Goal: Navigation & Orientation: Go to known website

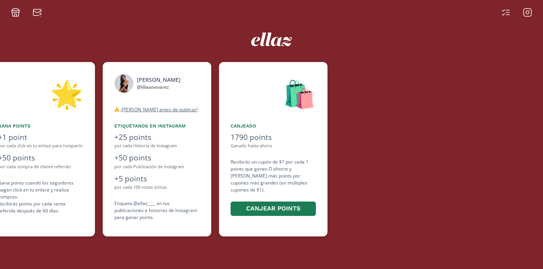
scroll to position [0, 465]
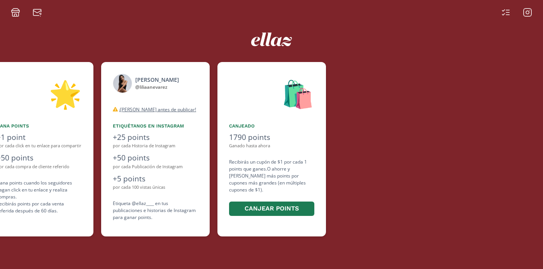
click at [531, 17] on icon at bounding box center [527, 12] width 9 height 9
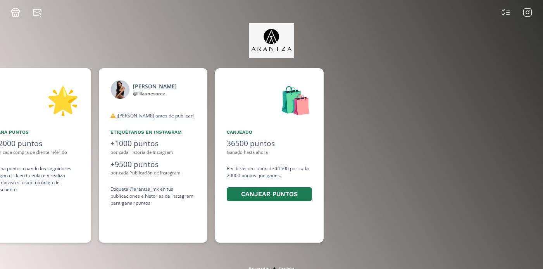
scroll to position [0, 582]
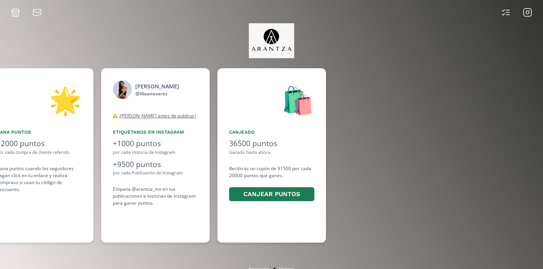
click at [530, 12] on icon at bounding box center [527, 12] width 9 height 9
